Goal: Task Accomplishment & Management: Use online tool/utility

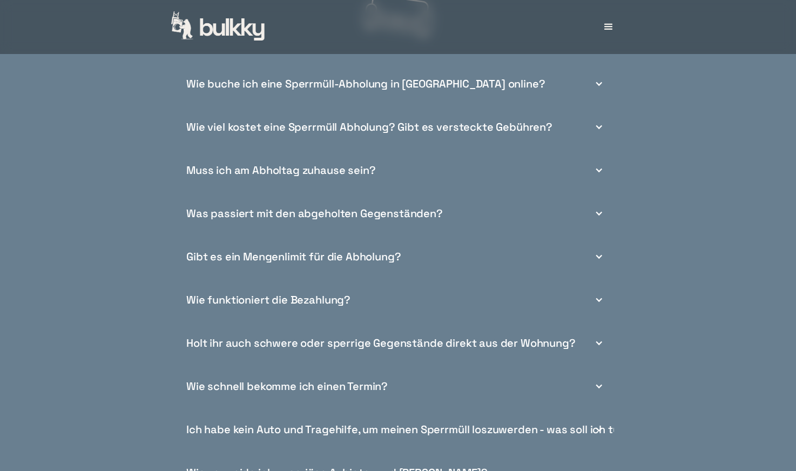
scroll to position [3943, 0]
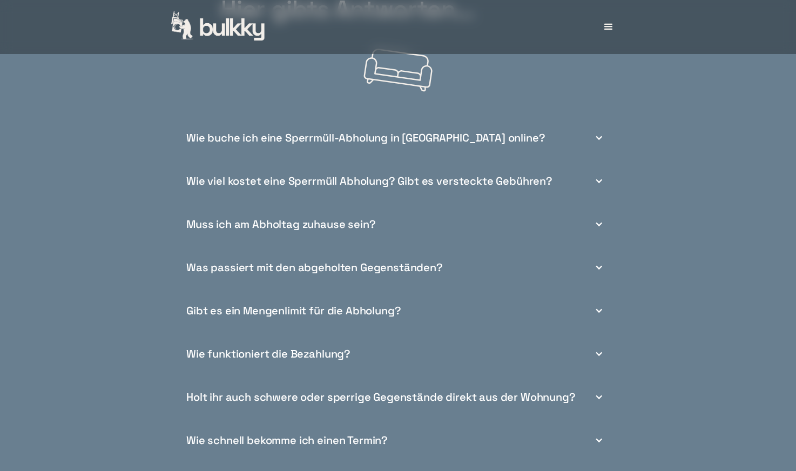
click at [497, 146] on div "Wie buche ich eine Sperrmüll-Abholung in [GEOGRAPHIC_DATA] online?" at bounding box center [398, 137] width 432 height 43
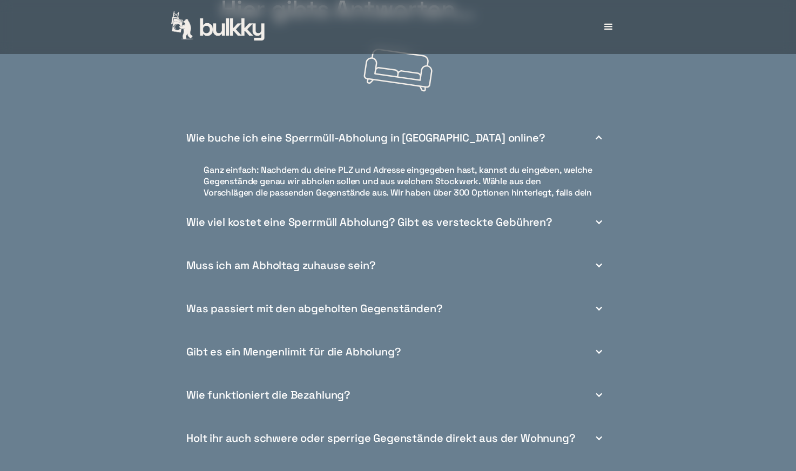
click at [464, 144] on div "Wie buche ich eine Sperrmüll-Abholung in [GEOGRAPHIC_DATA] online?" at bounding box center [365, 137] width 359 height 11
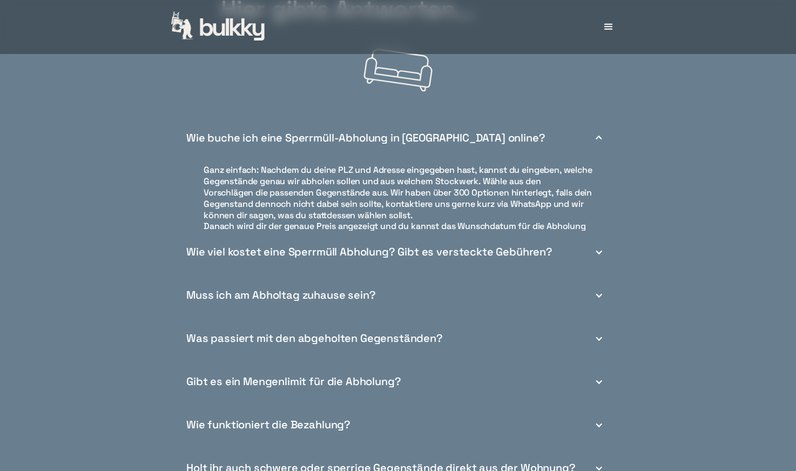
click at [464, 144] on div "Wie buche ich eine Sperrmüll-Abholung in [GEOGRAPHIC_DATA] online?" at bounding box center [365, 137] width 359 height 11
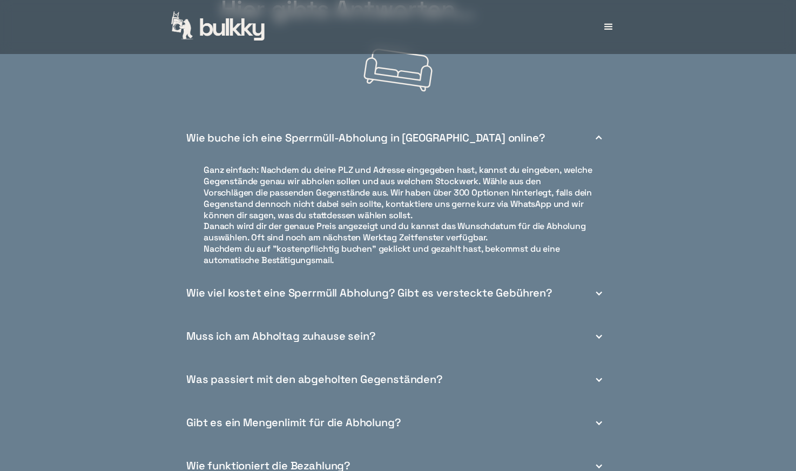
click at [465, 144] on div "Wie buche ich eine Sperrmüll-Abholung in [GEOGRAPHIC_DATA] online?" at bounding box center [365, 137] width 359 height 11
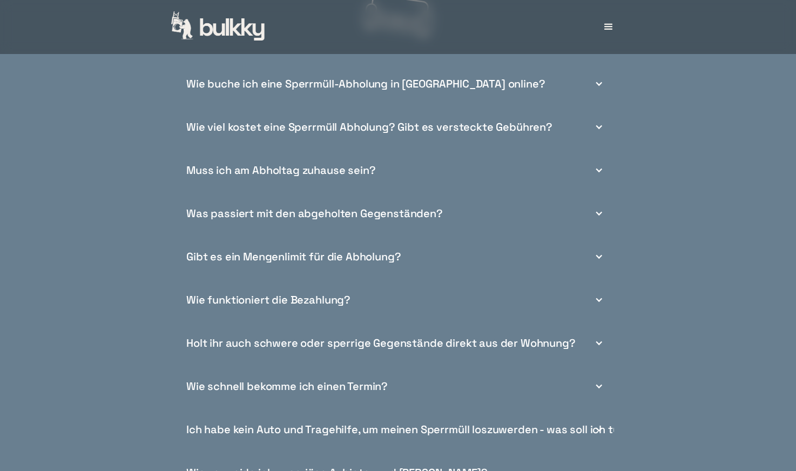
scroll to position [4051, 0]
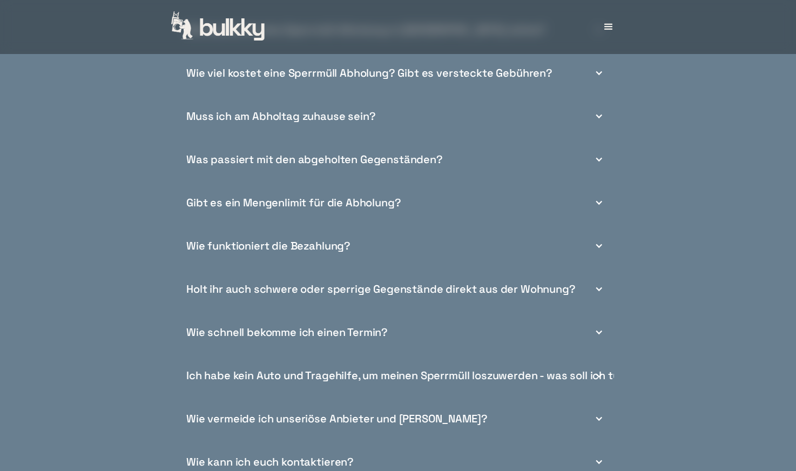
click at [453, 126] on div "Muss ich am Abholtag zuhause sein?" at bounding box center [398, 116] width 432 height 43
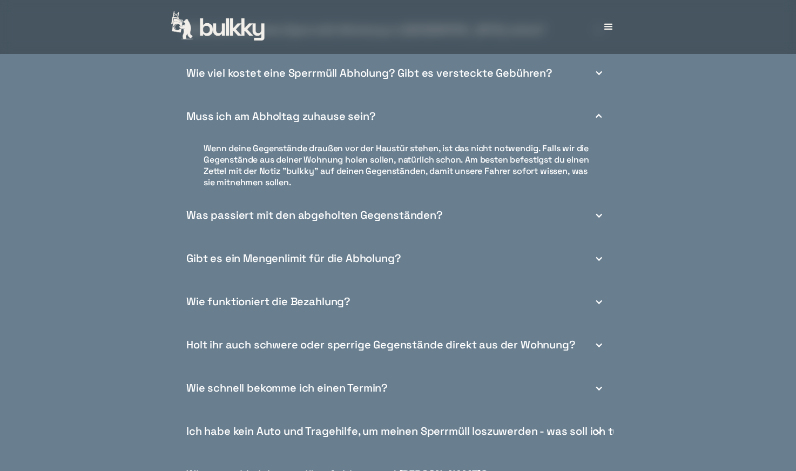
click at [319, 122] on div "Muss ich am Abholtag zuhause sein?" at bounding box center [281, 116] width 190 height 11
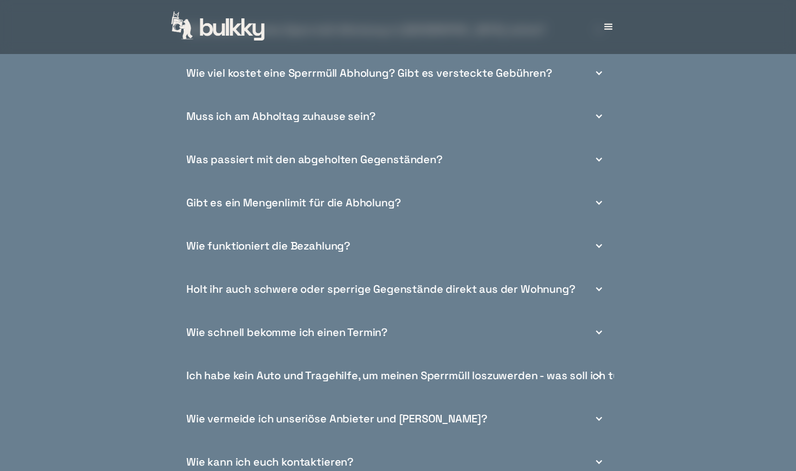
click at [321, 164] on div "Was passiert mit den abgeholten Gegenständen?" at bounding box center [314, 159] width 257 height 11
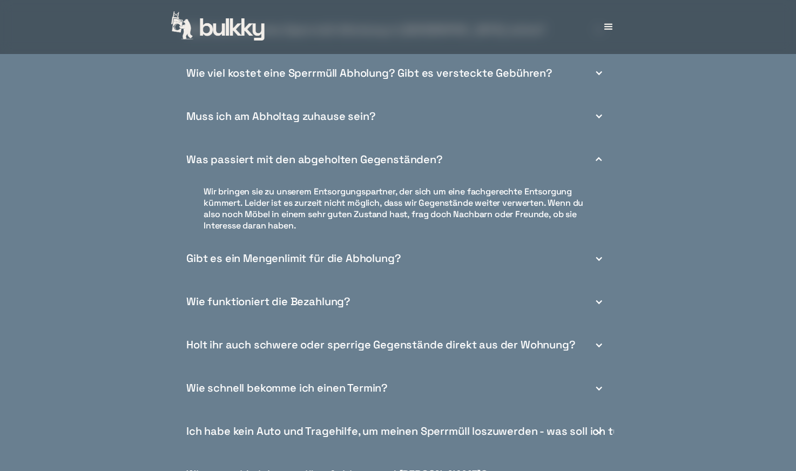
click at [334, 165] on div "Was passiert mit den abgeholten Gegenständen?" at bounding box center [314, 159] width 257 height 11
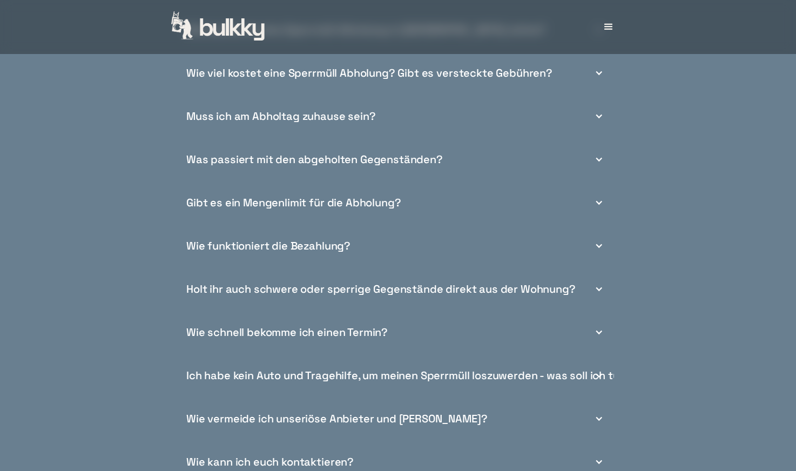
scroll to position [4105, 0]
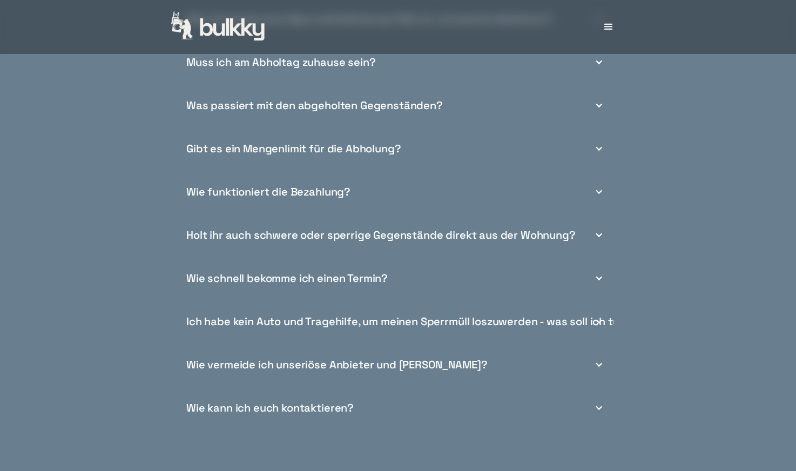
click at [339, 166] on div "Gibt es ein Mengenlimit für die Abholung?" at bounding box center [398, 148] width 432 height 43
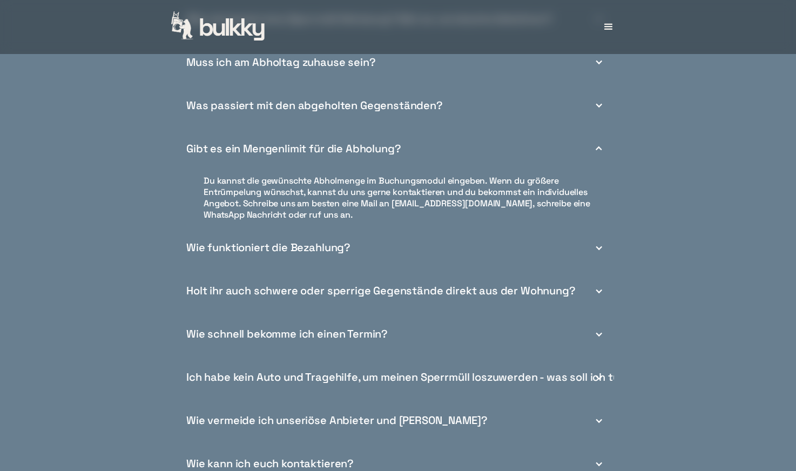
click at [339, 154] on div "Gibt es ein Mengenlimit für die Abholung?" at bounding box center [293, 148] width 214 height 11
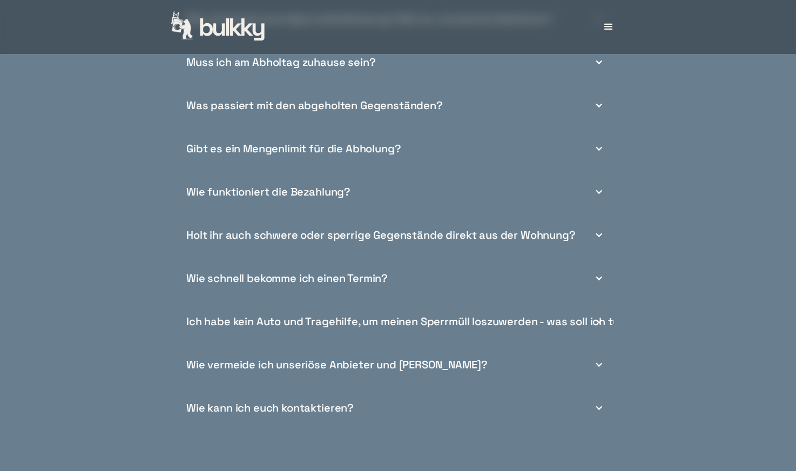
click at [308, 238] on div "Holt ihr auch schwere oder sperrige Gegenstände direkt aus der Wohnung?" at bounding box center [380, 235] width 389 height 11
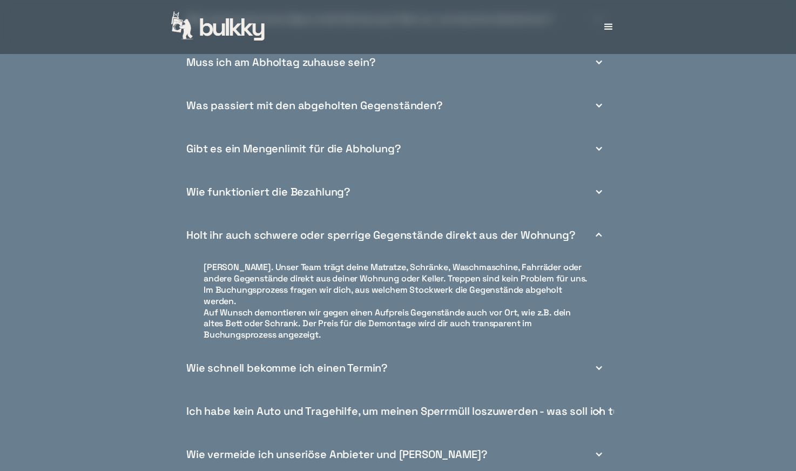
click at [311, 241] on div "Holt ihr auch schwere oder sperrige Gegenstände direkt aus der Wohnung?" at bounding box center [380, 235] width 389 height 11
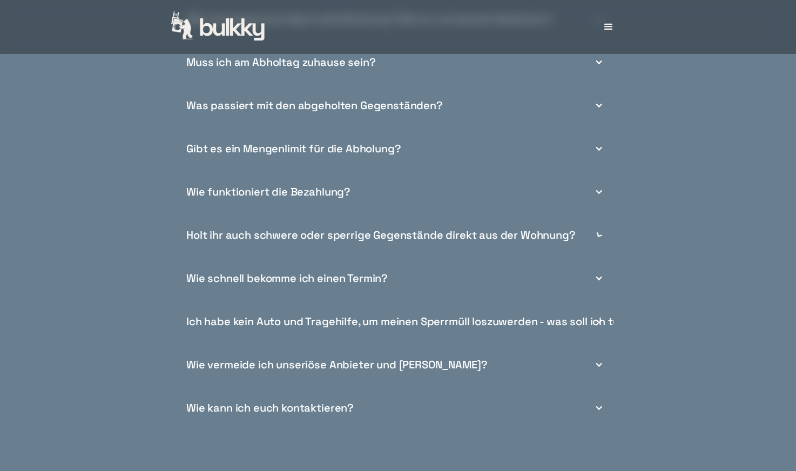
scroll to position [4159, 0]
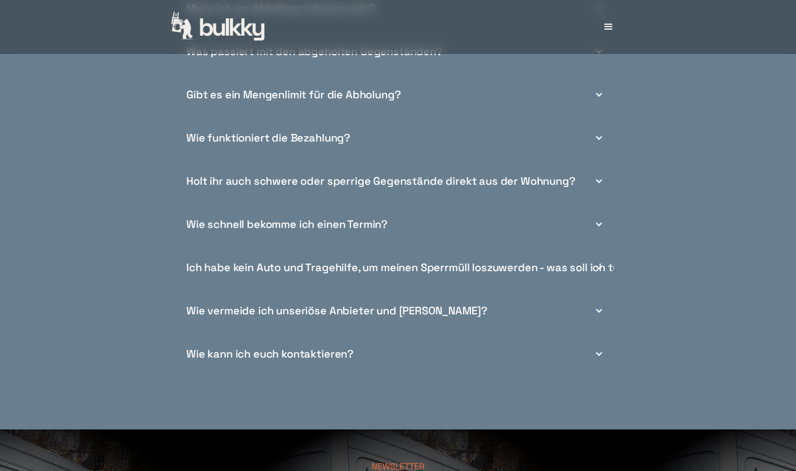
click at [312, 271] on div "Ich habe kein Auto und Tragehilfe, um meinen Sperrmüll loszuwerden - was soll i…" at bounding box center [409, 267] width 446 height 11
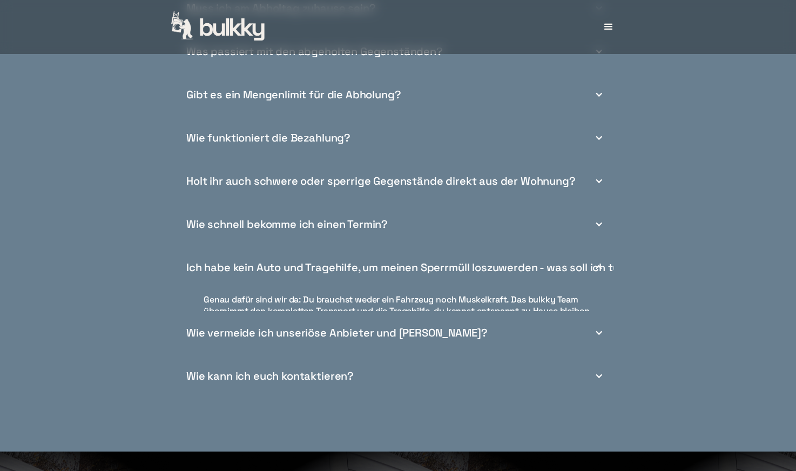
click at [312, 273] on div "Ich habe kein Auto und Tragehilfe, um meinen Sperrmüll loszuwerden - was soll i…" at bounding box center [409, 267] width 446 height 11
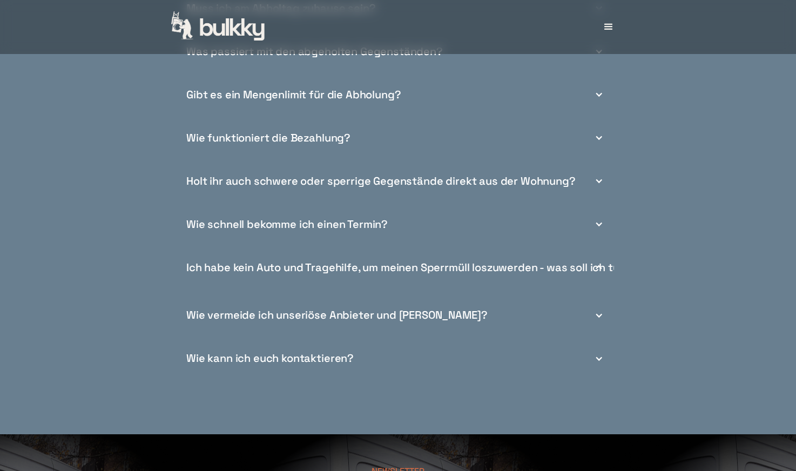
click at [311, 273] on div "Ich habe kein Auto und Tragehilfe, um meinen Sperrmüll loszuwerden - was soll i…" at bounding box center [409, 267] width 446 height 11
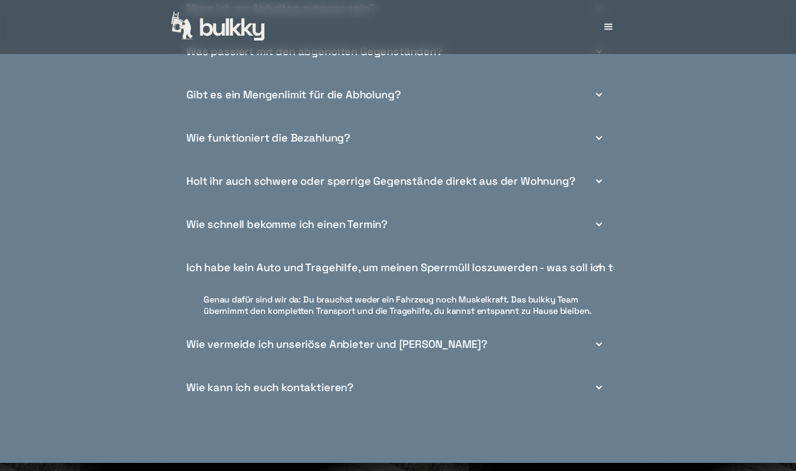
click at [311, 271] on div "Ich habe kein Auto und Tragehilfe, um meinen Sperrmüll loszuwerden - was soll i…" at bounding box center [409, 267] width 446 height 11
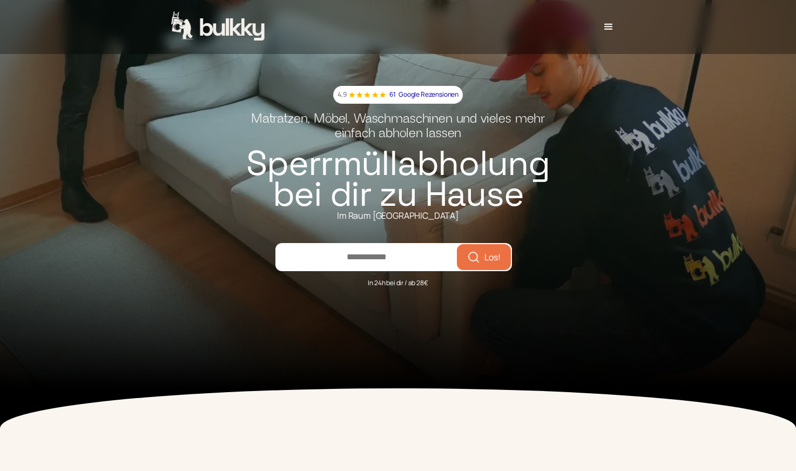
scroll to position [44, 0]
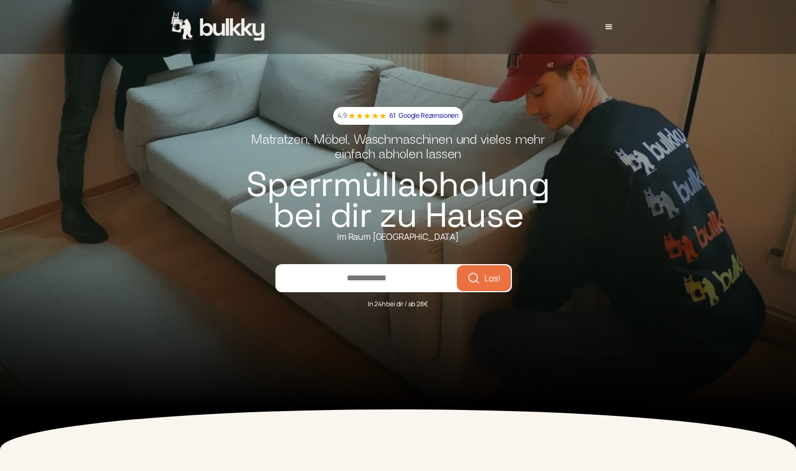
click at [613, 27] on div "menu" at bounding box center [608, 27] width 11 height 11
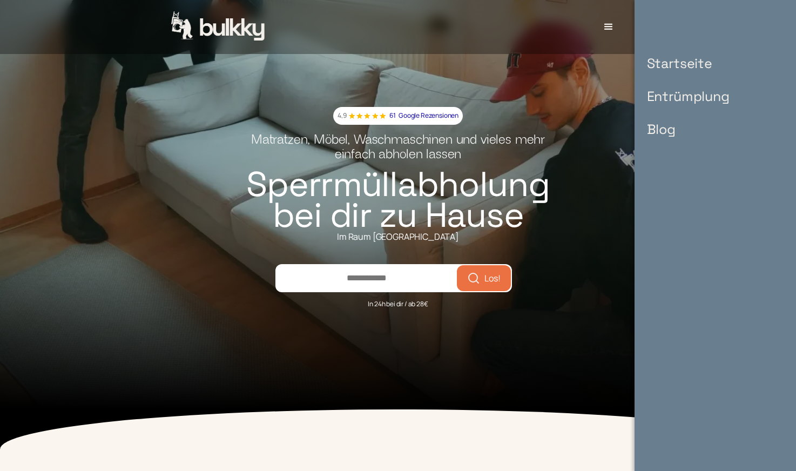
click at [658, 129] on link "Blog" at bounding box center [688, 129] width 104 height 33
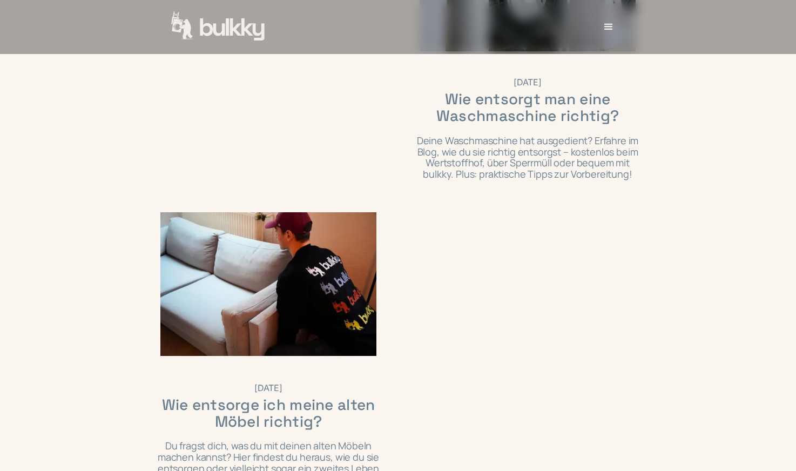
scroll to position [1026, 0]
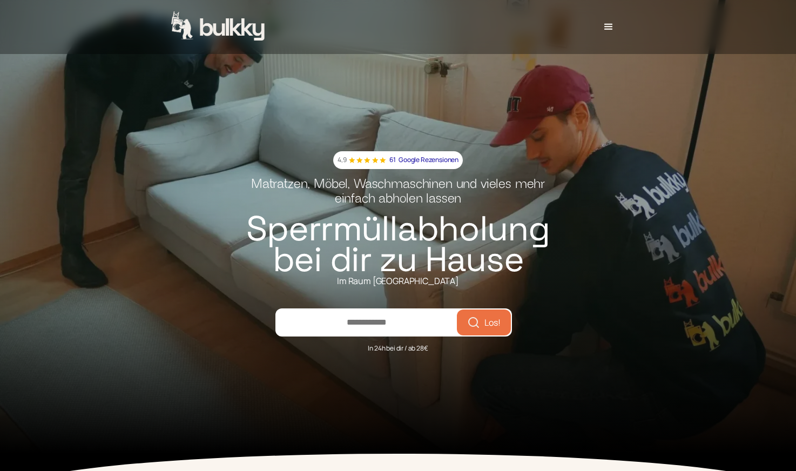
click at [414, 335] on input "number" at bounding box center [367, 322] width 180 height 26
type input "*****"
click at [486, 327] on span "Los!" at bounding box center [492, 322] width 16 height 9
